Goal: Task Accomplishment & Management: Manage account settings

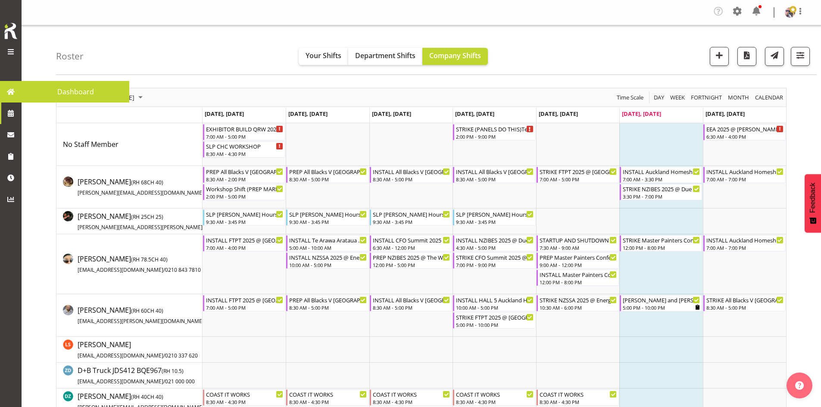
click at [8, 98] on span at bounding box center [10, 91] width 13 height 13
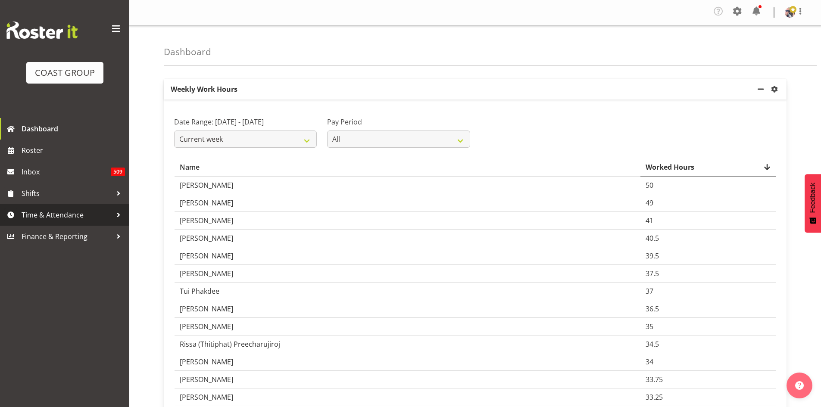
click at [88, 210] on span "Time & Attendance" at bounding box center [67, 215] width 91 height 13
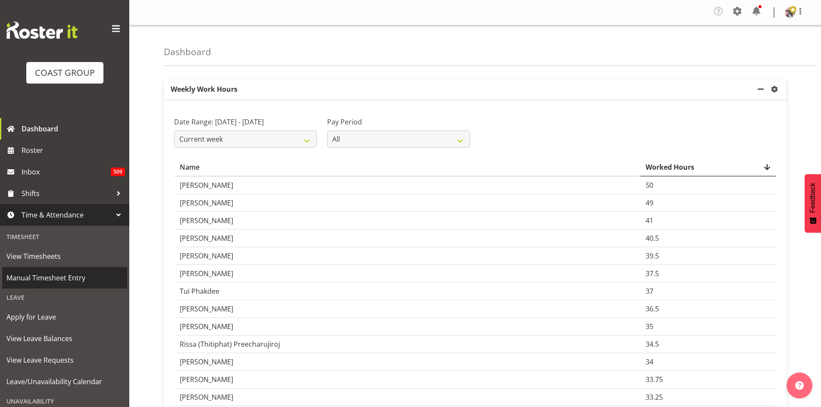
click at [58, 273] on span "Manual Timesheet Entry" at bounding box center [64, 278] width 116 height 13
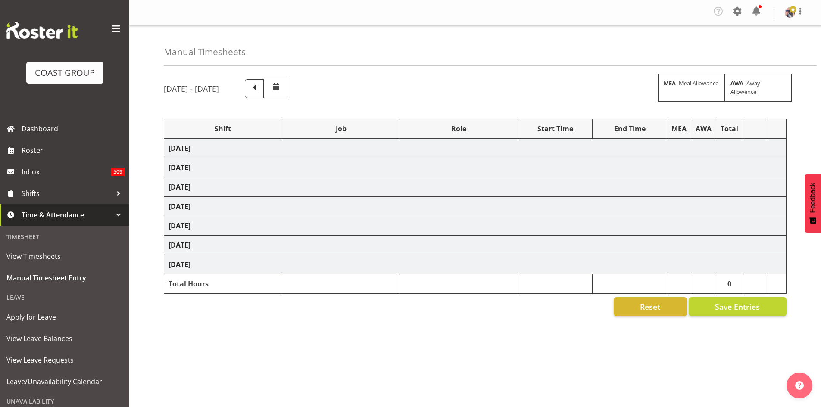
select select "66167"
select select "9154"
select select "73746"
select select "9869"
select select "66167"
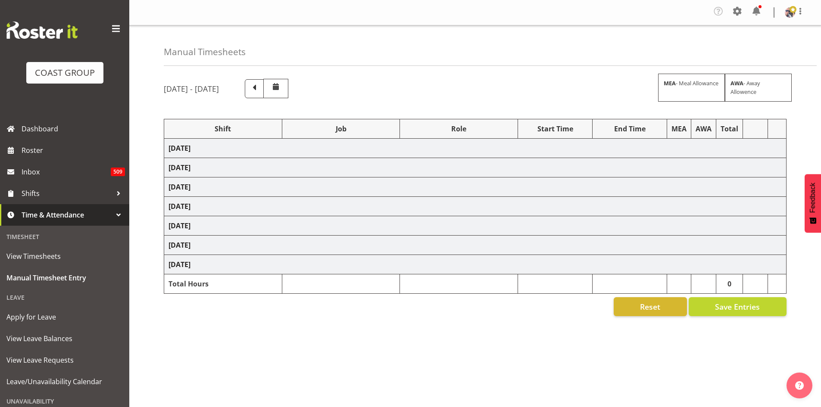
select select "9154"
select select "73746"
select select "9869"
select select "66167"
select select "9154"
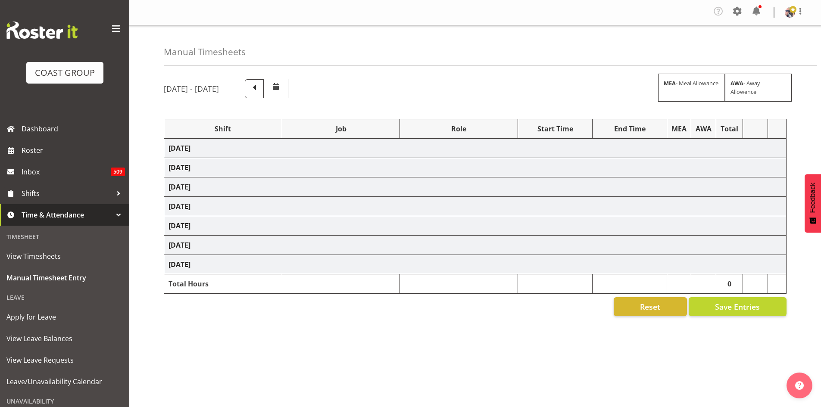
select select "66167"
select select "9154"
select select "73746"
select select "9869"
select select "73746"
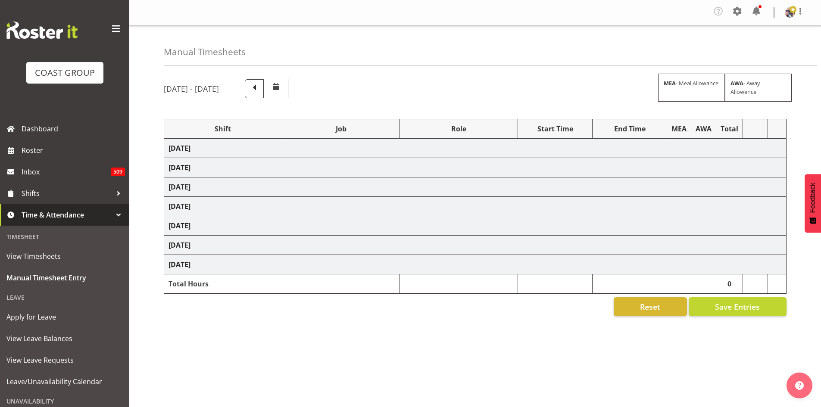
select select "9869"
select select "73746"
select select "9869"
select select "73746"
select select "9869"
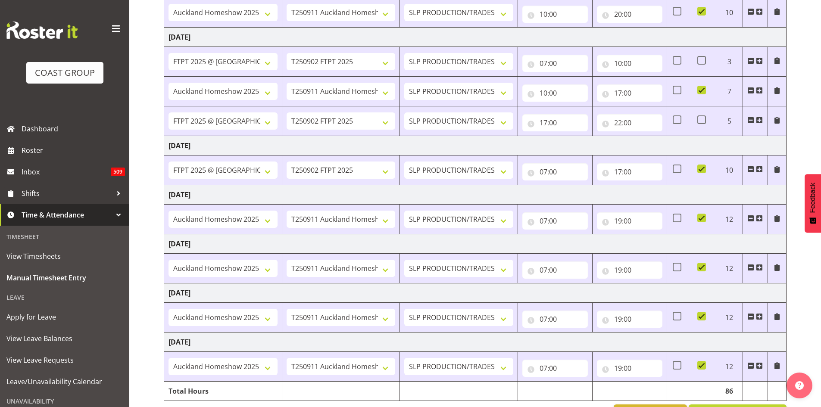
scroll to position [219, 0]
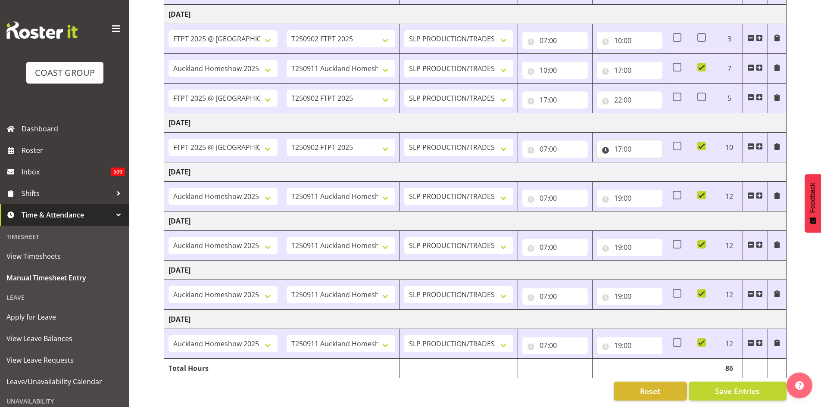
click at [623, 141] on input "17:00" at bounding box center [630, 148] width 66 height 17
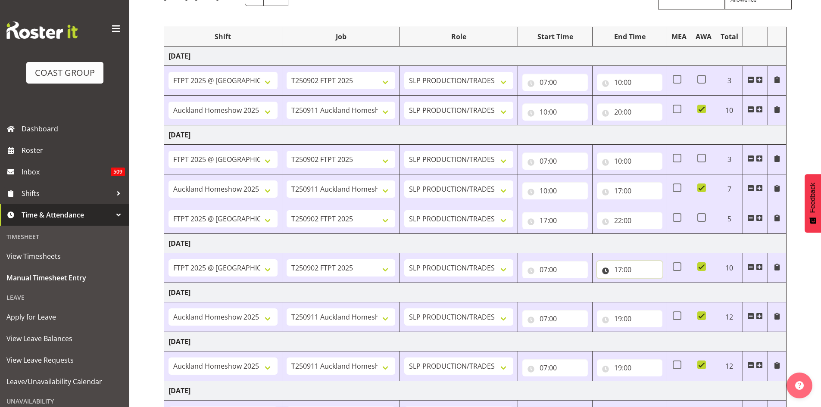
scroll to position [90, 0]
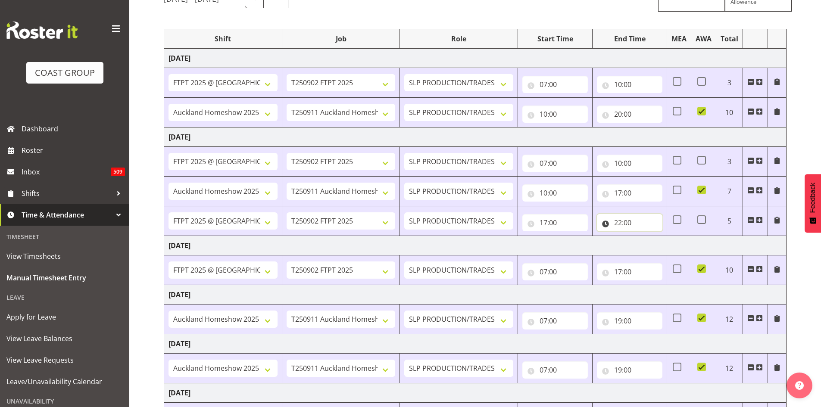
click at [624, 222] on input "22:00" at bounding box center [630, 222] width 66 height 17
click at [656, 244] on select "00 01 02 03 04 05 06 07 08 09 10 11 12 13 14 15 16 17 18 19 20 21 22 23" at bounding box center [655, 245] width 19 height 17
select select "21"
click at [646, 237] on select "00 01 02 03 04 05 06 07 08 09 10 11 12 13 14 15 16 17 18 19 20 21 22 23" at bounding box center [655, 245] width 19 height 17
type input "21:00"
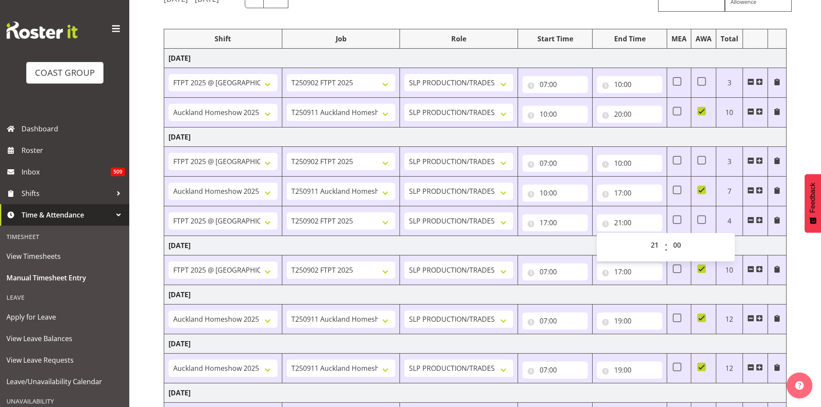
click at [675, 143] on td "[DATE]" at bounding box center [475, 137] width 622 height 19
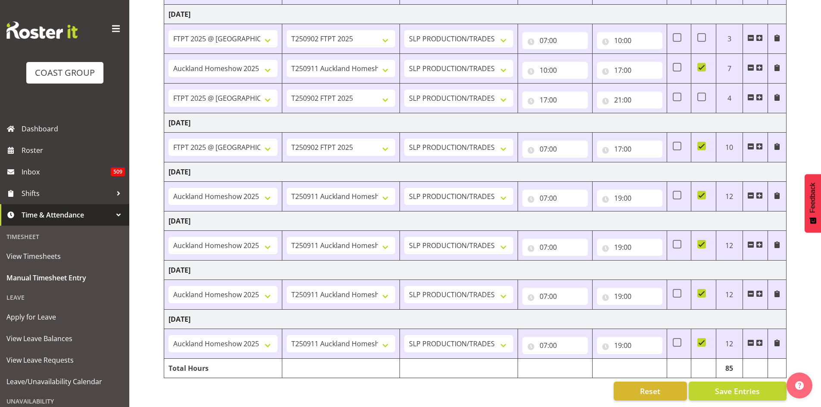
scroll to position [219, 0]
click at [738, 386] on span "Save Entries" at bounding box center [737, 391] width 45 height 11
type input "08:00"
select select "73746"
select select "9869"
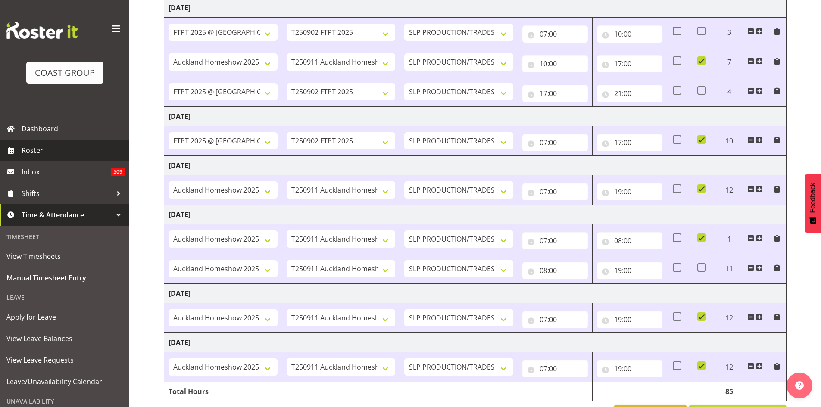
click at [74, 149] on span "Roster" at bounding box center [73, 150] width 103 height 13
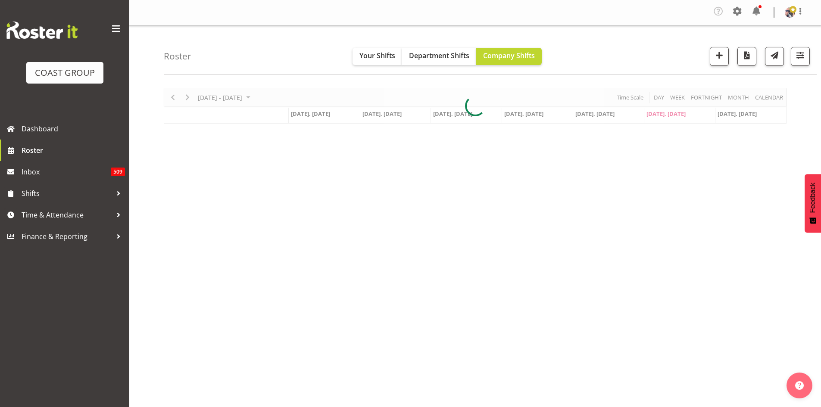
click at [113, 29] on span at bounding box center [116, 29] width 14 height 14
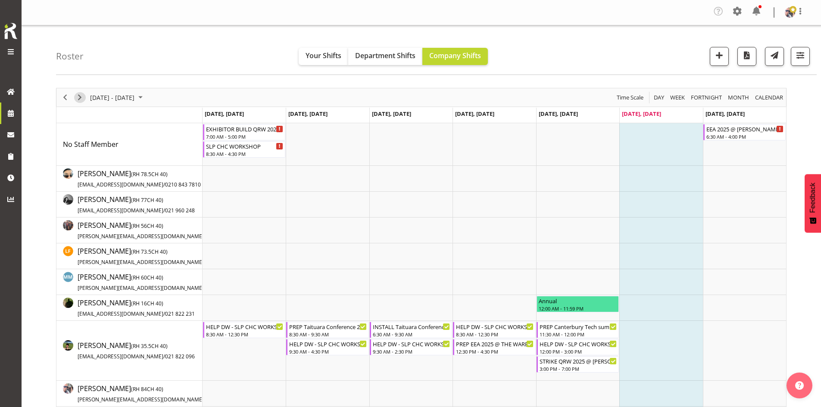
click at [78, 94] on span "Next" at bounding box center [80, 97] width 10 height 11
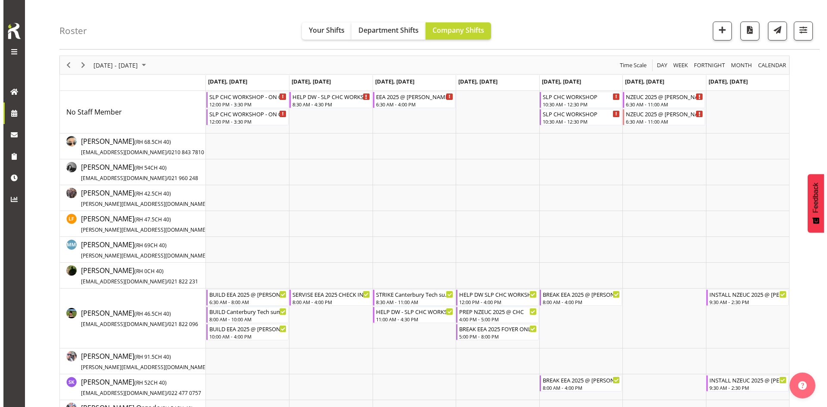
scroll to position [172, 0]
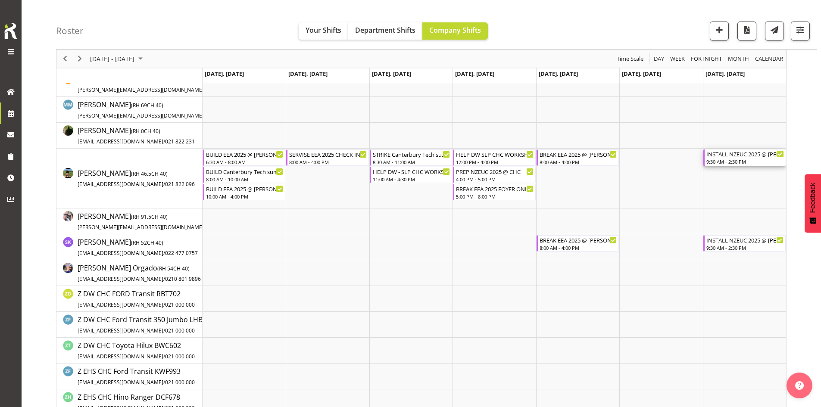
click at [743, 154] on div "INSTALL NZEUC 2025 @ Te Pae On Site @ 1000" at bounding box center [745, 154] width 78 height 9
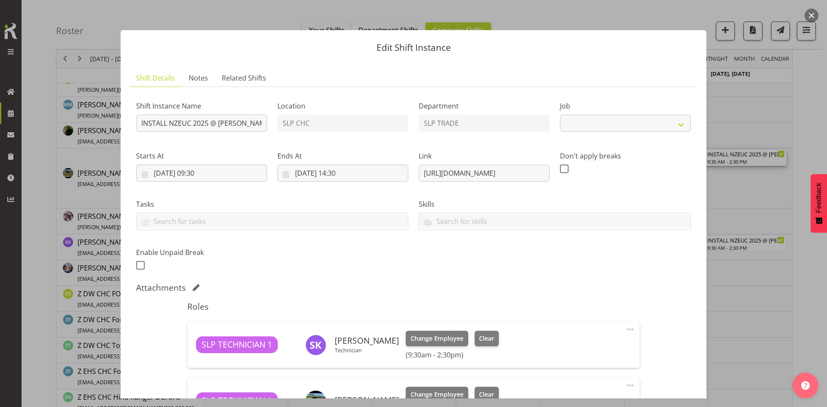
select select "9715"
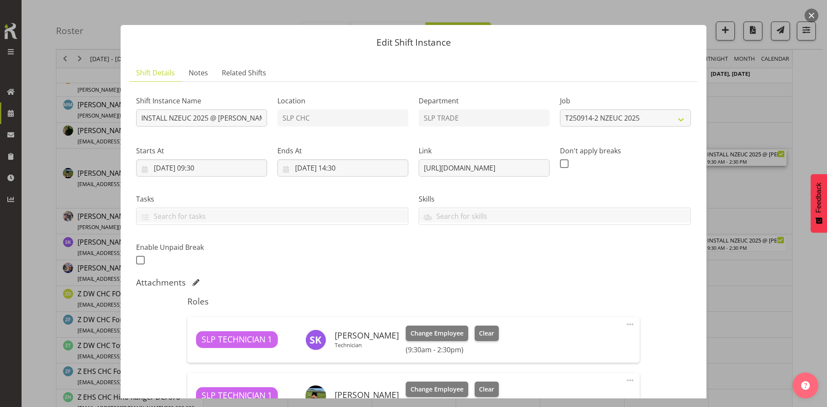
scroll to position [0, 0]
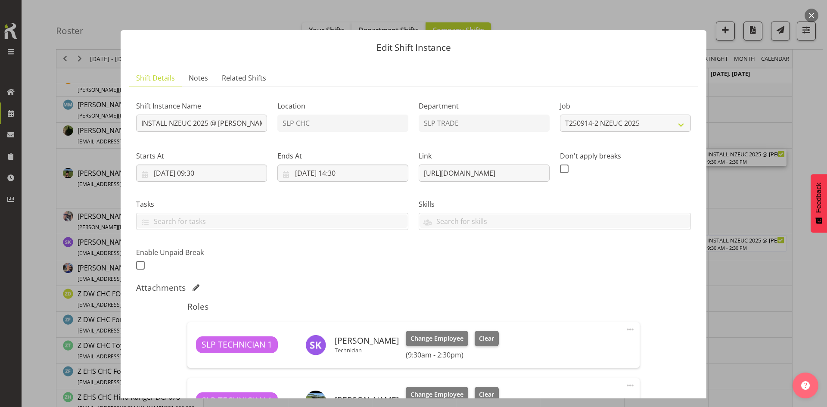
click at [812, 18] on button "button" at bounding box center [812, 16] width 14 height 14
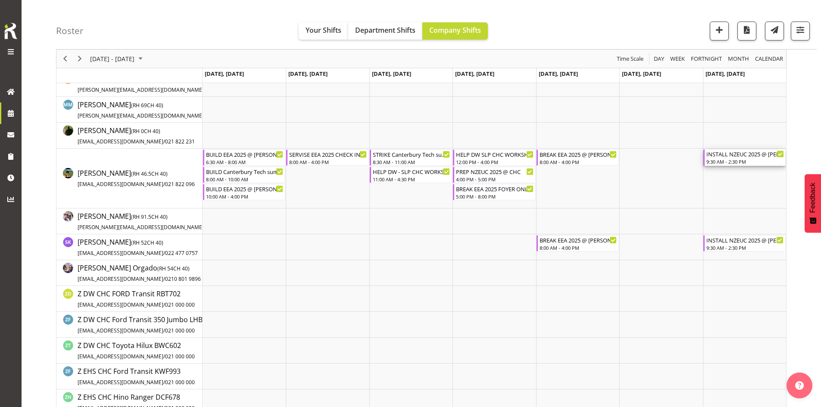
click at [735, 157] on div "INSTALL NZEUC 2025 @ Te Pae On Site @ 1000" at bounding box center [745, 154] width 78 height 9
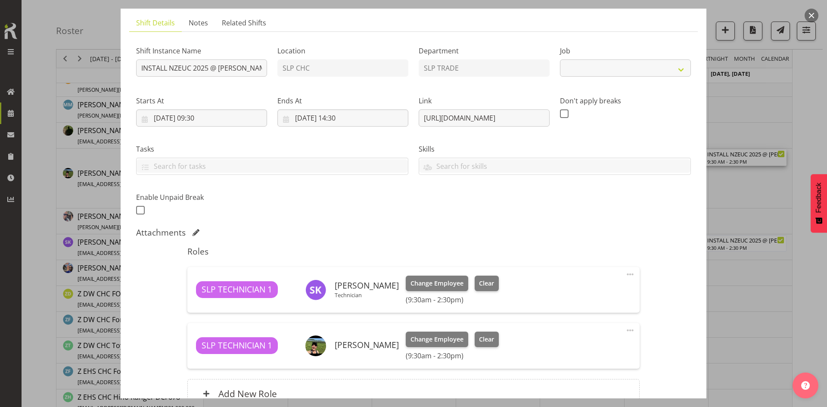
scroll to position [141, 0]
select select "9715"
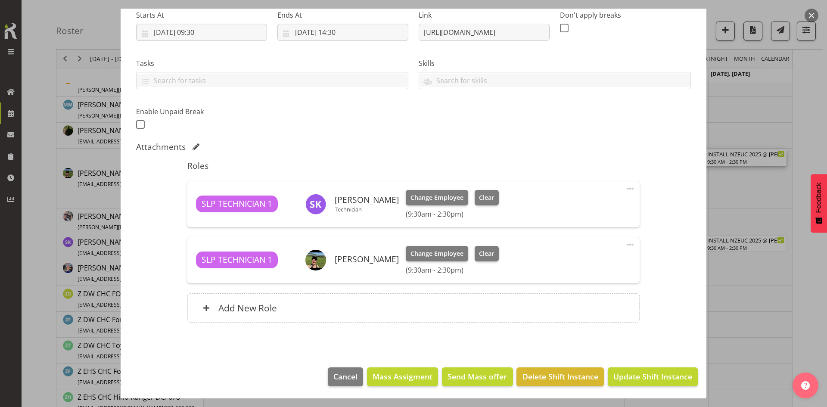
scroll to position [0, 0]
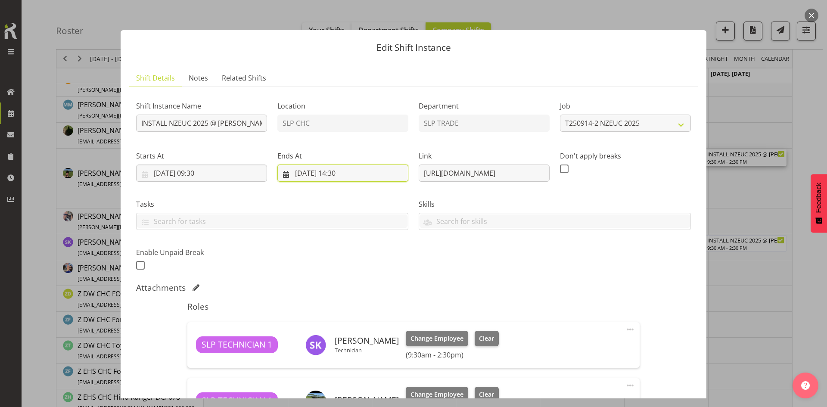
click at [354, 168] on input "14/09/2025, 14:30" at bounding box center [343, 173] width 131 height 17
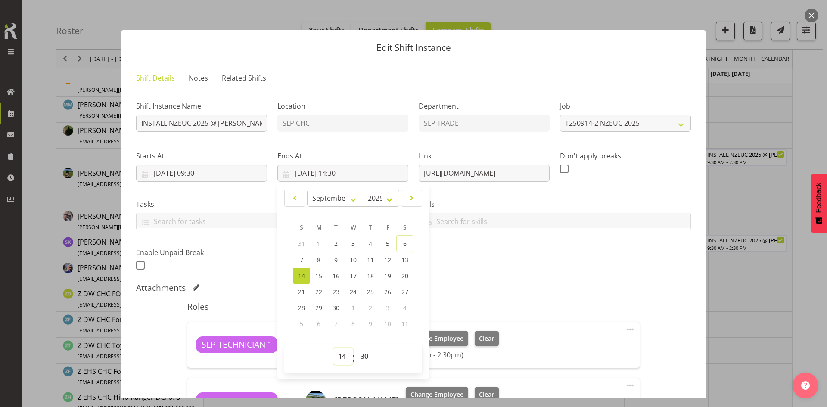
click at [334, 361] on select "00 01 02 03 04 05 06 07 08 09 10 11 12 13 14 15 16 17 18 19 20 21 22 23" at bounding box center [343, 356] width 19 height 17
select select "13"
click at [334, 348] on select "00 01 02 03 04 05 06 07 08 09 10 11 12 13 14 15 16 17 18 19 20 21 22 23" at bounding box center [343, 356] width 19 height 17
type input "14/09/2025, 13:30"
click at [536, 259] on div "Shift Instance Name INSTALL NZEUC 2025 @ Te Pae On Site @ 1000 Location SLP CHC…" at bounding box center [413, 183] width 565 height 189
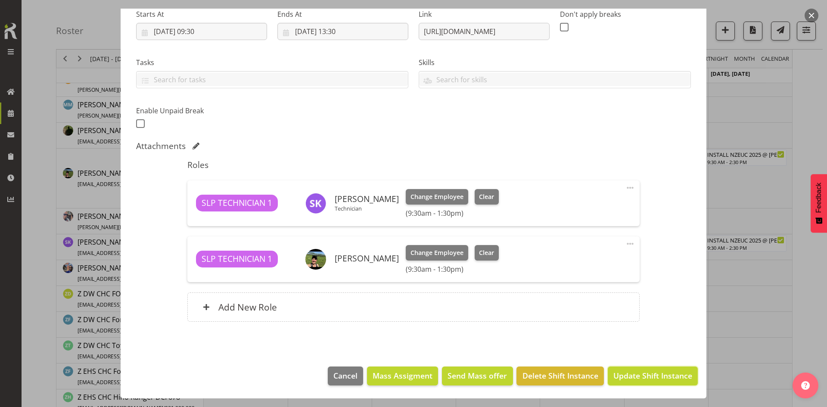
click at [630, 372] on span "Update Shift Instance" at bounding box center [653, 375] width 79 height 11
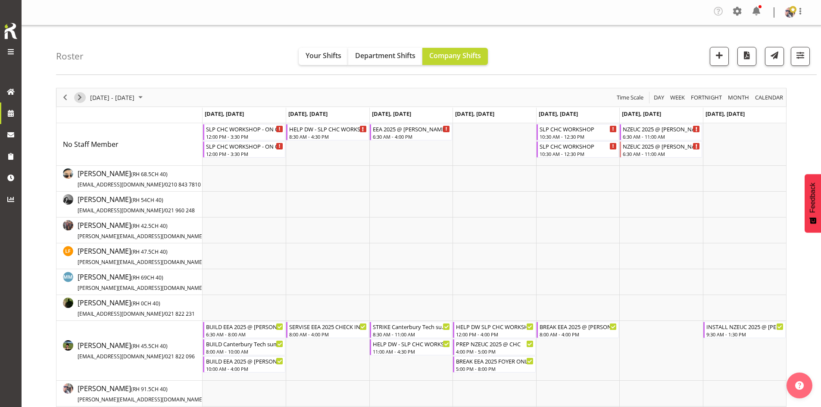
click at [82, 99] on span "Next" at bounding box center [80, 97] width 10 height 11
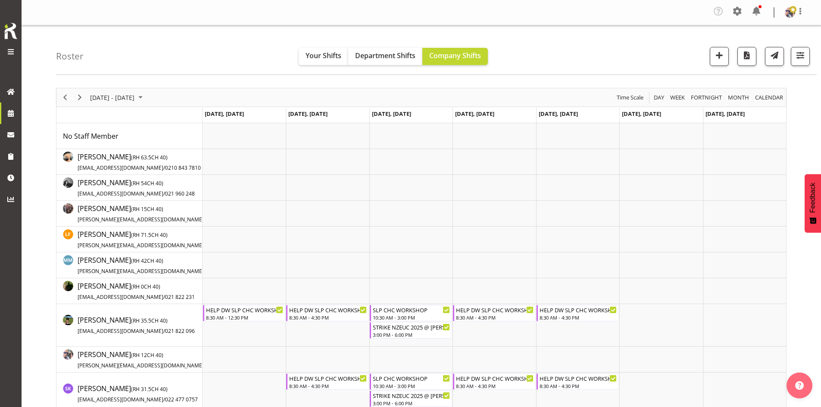
scroll to position [43, 0]
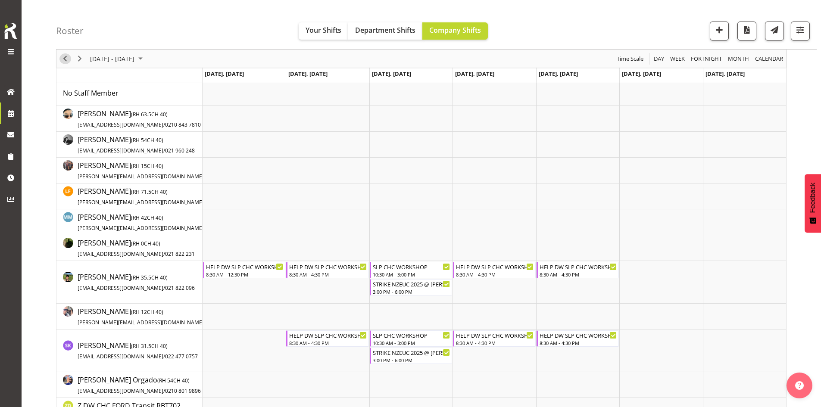
click at [61, 57] on span "Previous" at bounding box center [65, 58] width 10 height 11
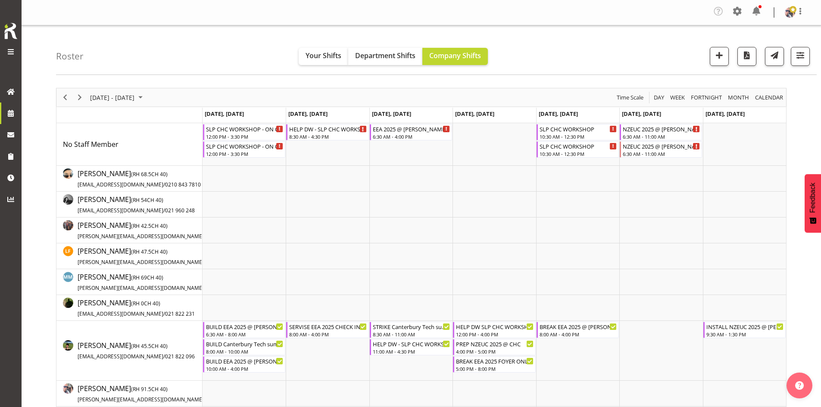
click at [74, 93] on div "Timeline Week of September 13, 2025" at bounding box center [79, 97] width 15 height 18
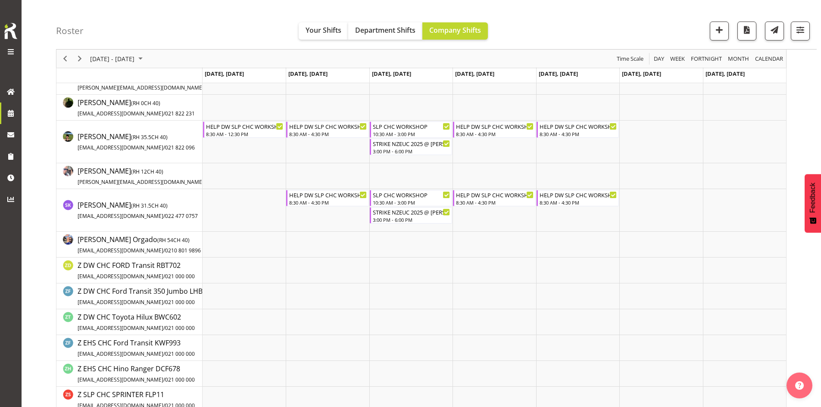
scroll to position [196, 0]
